Goal: Navigation & Orientation: Find specific page/section

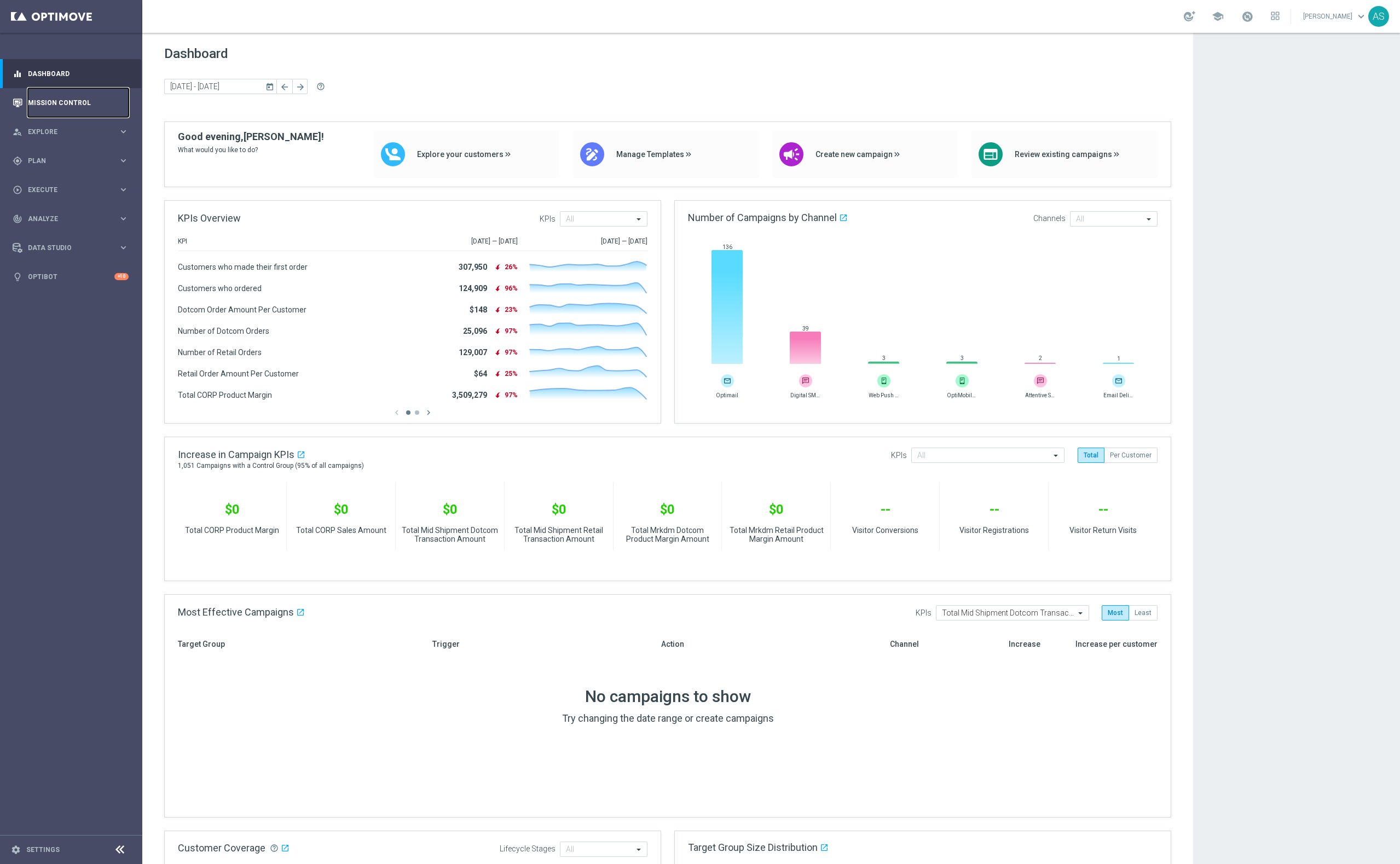
click at [69, 110] on link "Mission Control" at bounding box center [78, 102] width 101 height 29
